Goal: Find contact information: Find contact information

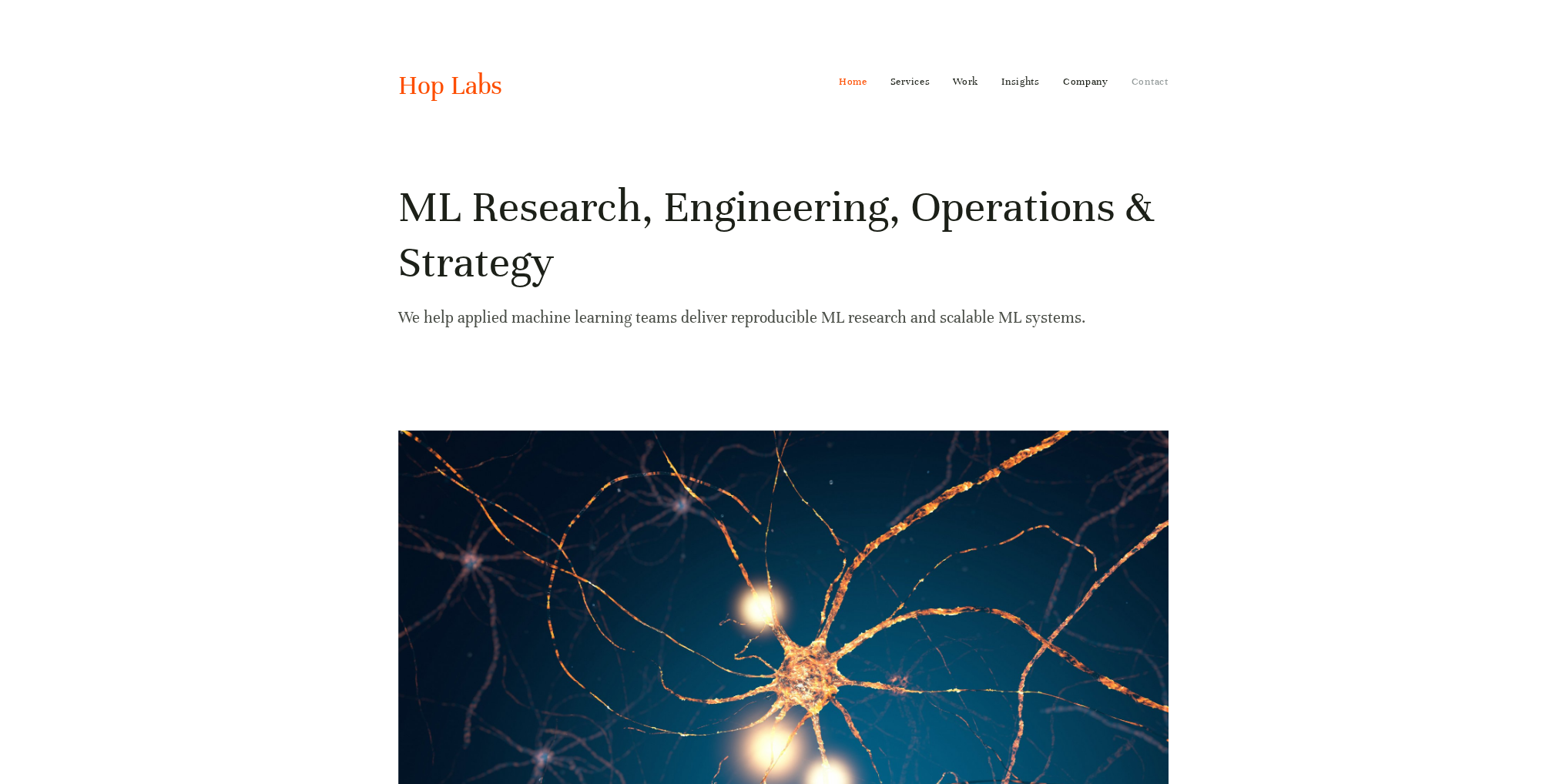
click at [1162, 83] on link "Contact" at bounding box center [1150, 81] width 37 height 24
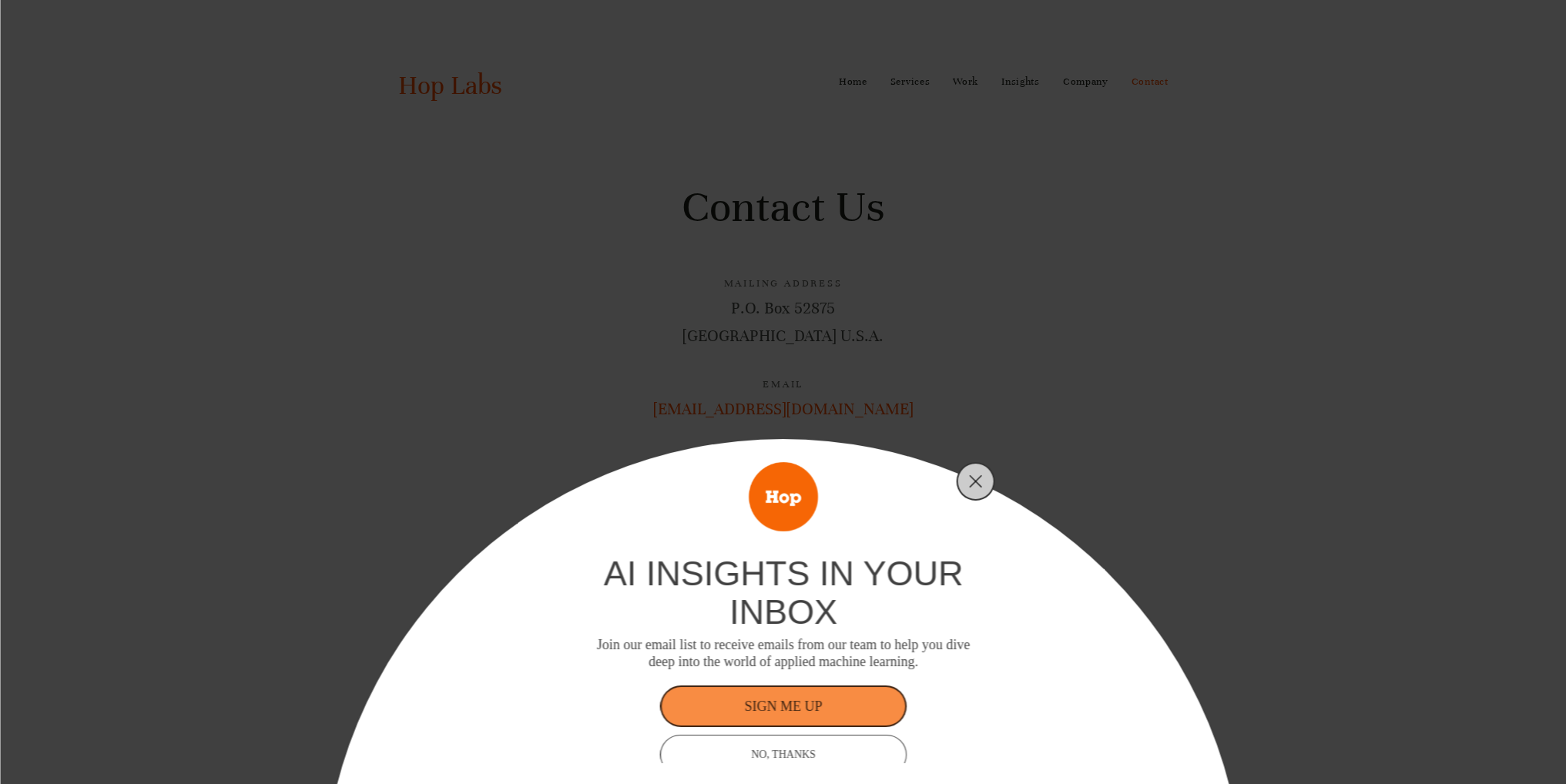
click at [1111, 358] on div "ai insights in your inbox Join our email list to receive emails from our team t…" at bounding box center [783, 392] width 1566 height 784
click at [981, 482] on icon "Close" at bounding box center [975, 481] width 13 height 13
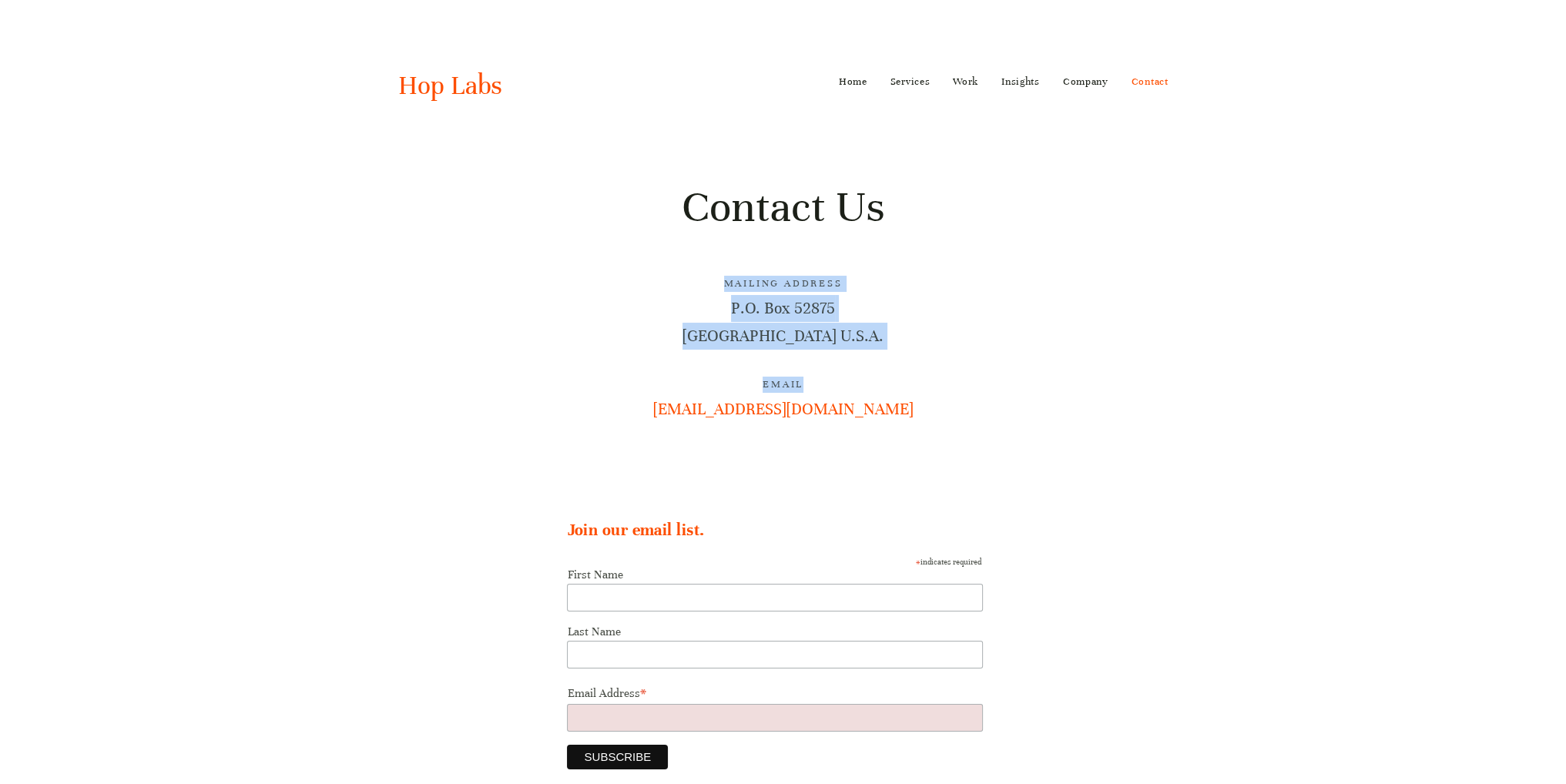
drag, startPoint x: 944, startPoint y: 360, endPoint x: 603, endPoint y: 285, distance: 349.2
click at [603, 285] on div "Contact Us Mailing Address P.O. [GEOGRAPHIC_DATA] U.S.A. Email [EMAIL_ADDRESS][…" at bounding box center [783, 328] width 770 height 298
